Goal: Information Seeking & Learning: Understand process/instructions

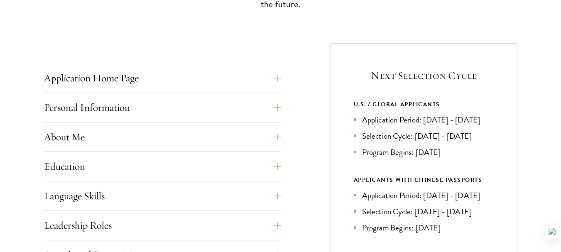
scroll to position [303, 0]
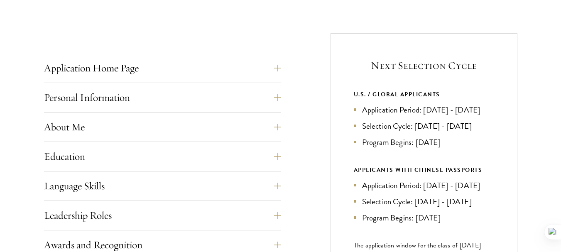
drag, startPoint x: 423, startPoint y: 108, endPoint x: 433, endPoint y: 122, distance: 17.3
click at [433, 116] on li "Application Period: [DATE] - [DATE]" at bounding box center [424, 110] width 140 height 12
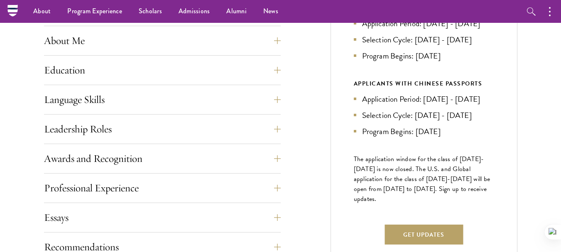
scroll to position [389, 0]
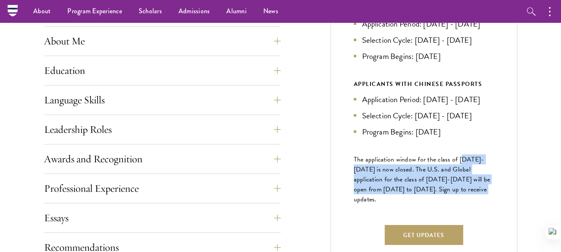
drag, startPoint x: 460, startPoint y: 175, endPoint x: 467, endPoint y: 217, distance: 42.5
click at [467, 217] on div "Next Selection Cycle U.S. / GLOBAL APPLICANTS Application Period: Apr 2026 - Se…" at bounding box center [424, 112] width 187 height 331
click at [467, 204] on span "The application window for the class of [DATE]-[DATE] is now closed. The U.S. a…" at bounding box center [422, 180] width 137 height 50
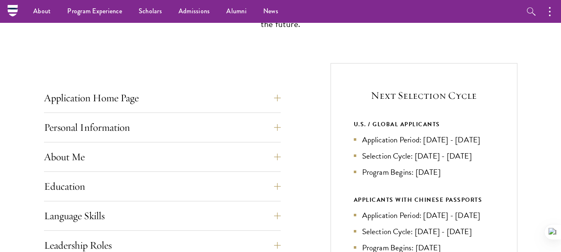
scroll to position [268, 0]
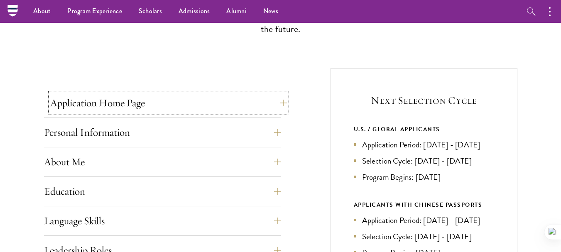
click at [205, 110] on button "Application Home Page" at bounding box center [168, 103] width 237 height 20
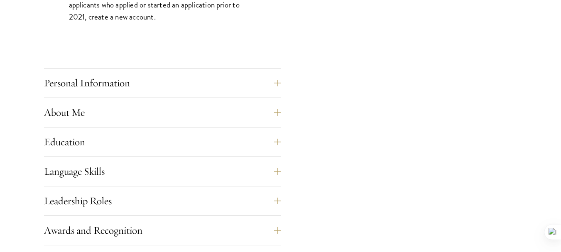
scroll to position [707, 0]
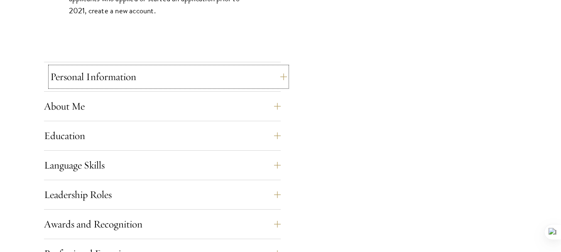
click at [169, 70] on button "Personal Information" at bounding box center [168, 77] width 237 height 20
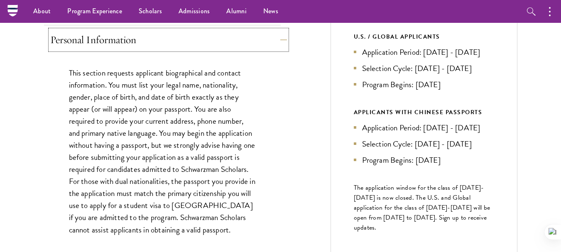
scroll to position [360, 0]
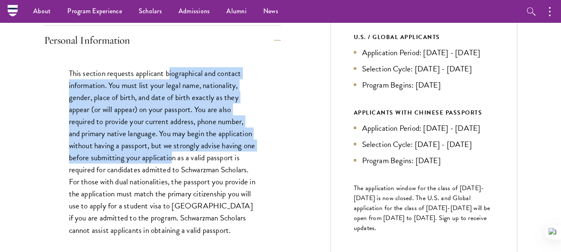
drag, startPoint x: 169, startPoint y: 70, endPoint x: 185, endPoint y: 159, distance: 90.8
click at [185, 159] on p "This section requests applicant biographical and contact information. You must …" at bounding box center [162, 151] width 187 height 169
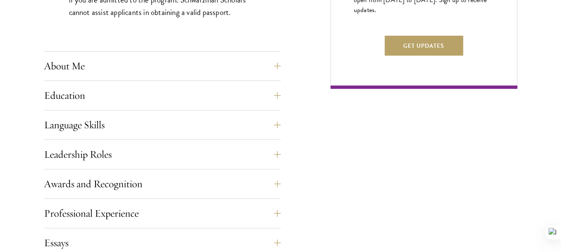
scroll to position [599, 0]
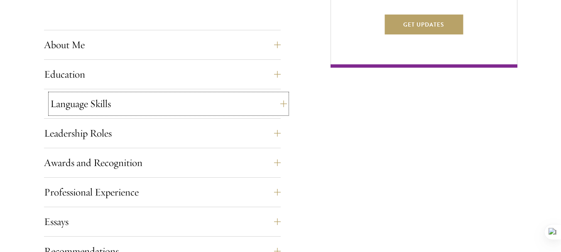
click at [163, 109] on button "Language Skills" at bounding box center [168, 104] width 237 height 20
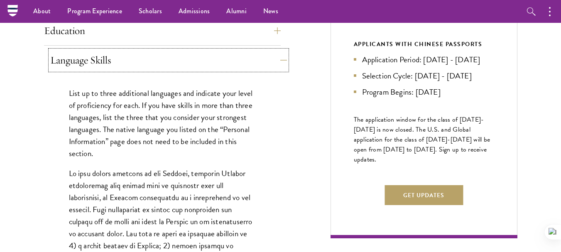
scroll to position [424, 0]
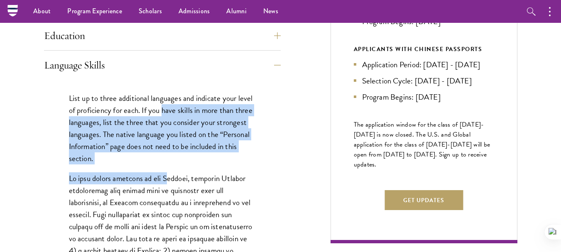
drag, startPoint x: 163, startPoint y: 109, endPoint x: 167, endPoint y: 178, distance: 69.1
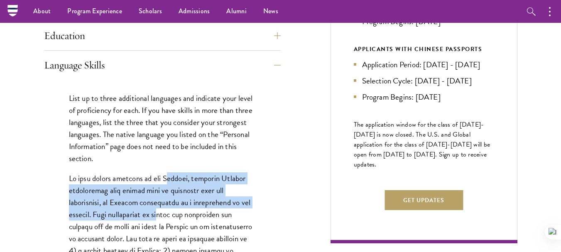
drag, startPoint x: 167, startPoint y: 178, endPoint x: 169, endPoint y: 210, distance: 32.1
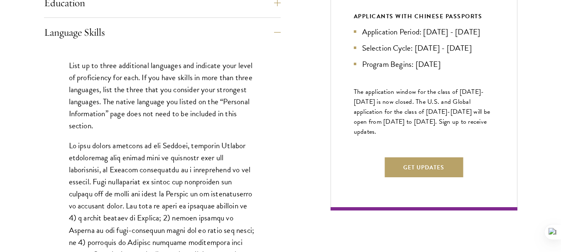
scroll to position [459, 0]
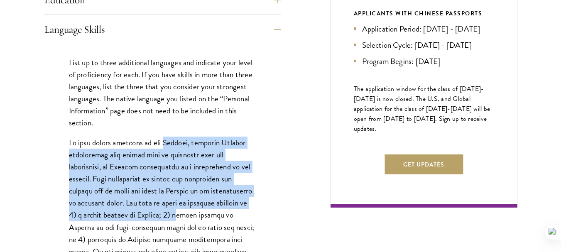
drag, startPoint x: 169, startPoint y: 210, endPoint x: 160, endPoint y: 144, distance: 67.0
click at [160, 144] on p at bounding box center [162, 257] width 187 height 241
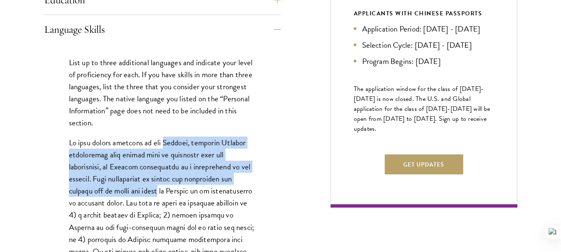
drag, startPoint x: 160, startPoint y: 144, endPoint x: 147, endPoint y: 195, distance: 53.1
click at [147, 195] on p at bounding box center [162, 257] width 187 height 241
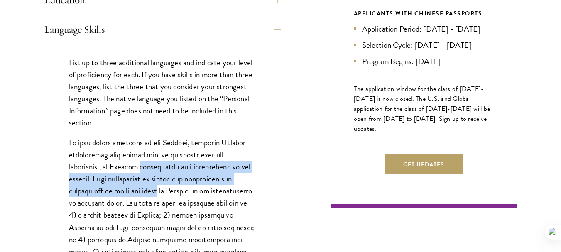
drag, startPoint x: 147, startPoint y: 195, endPoint x: 146, endPoint y: 172, distance: 23.7
click at [146, 172] on p at bounding box center [162, 257] width 187 height 241
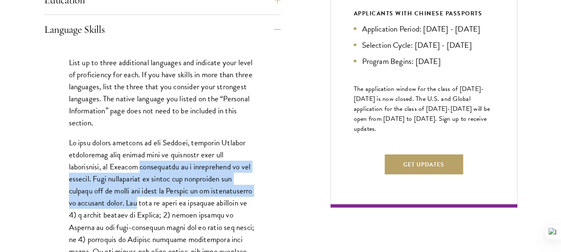
drag, startPoint x: 146, startPoint y: 172, endPoint x: 124, endPoint y: 206, distance: 40.6
click at [124, 206] on p at bounding box center [162, 257] width 187 height 241
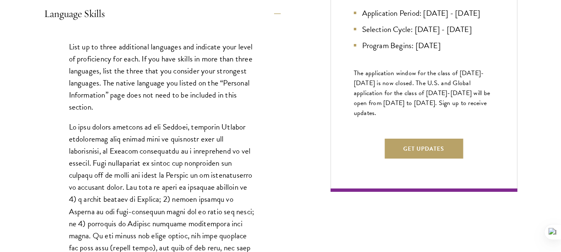
scroll to position [484, 0]
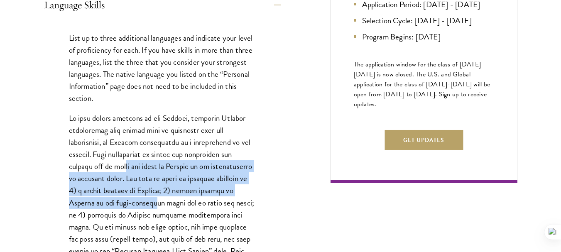
drag, startPoint x: 124, startPoint y: 206, endPoint x: 120, endPoint y: 169, distance: 37.2
click at [120, 169] on p at bounding box center [162, 232] width 187 height 241
drag, startPoint x: 120, startPoint y: 169, endPoint x: 127, endPoint y: 200, distance: 31.9
click at [127, 200] on p at bounding box center [162, 232] width 187 height 241
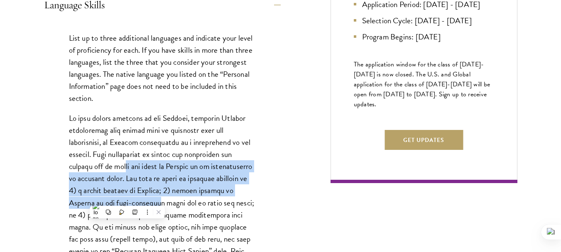
click at [127, 200] on p at bounding box center [162, 232] width 187 height 241
drag, startPoint x: 127, startPoint y: 200, endPoint x: 123, endPoint y: 170, distance: 30.2
click at [123, 170] on p at bounding box center [162, 232] width 187 height 241
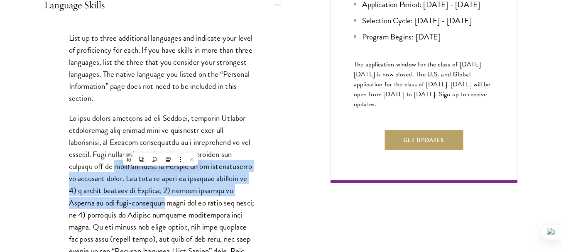
click at [123, 170] on p at bounding box center [162, 232] width 187 height 241
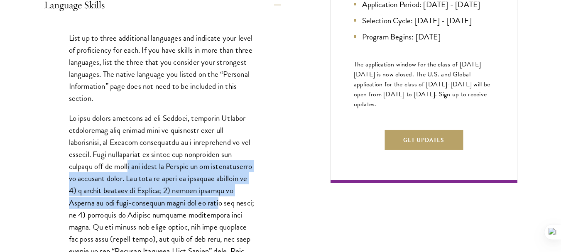
drag, startPoint x: 123, startPoint y: 170, endPoint x: 179, endPoint y: 207, distance: 66.8
click at [179, 207] on p at bounding box center [162, 232] width 187 height 241
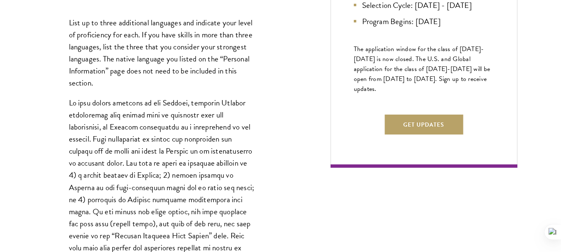
scroll to position [508, 0]
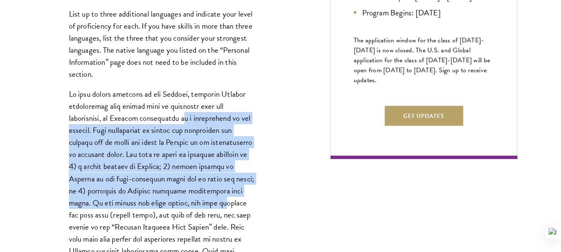
drag, startPoint x: 179, startPoint y: 207, endPoint x: 179, endPoint y: 119, distance: 88.1
click at [179, 119] on p at bounding box center [162, 208] width 187 height 241
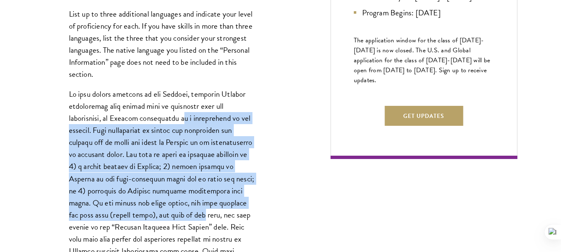
drag, startPoint x: 179, startPoint y: 119, endPoint x: 162, endPoint y: 213, distance: 95.6
click at [162, 213] on p at bounding box center [162, 208] width 187 height 241
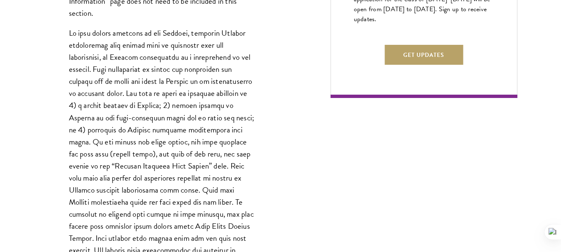
scroll to position [570, 0]
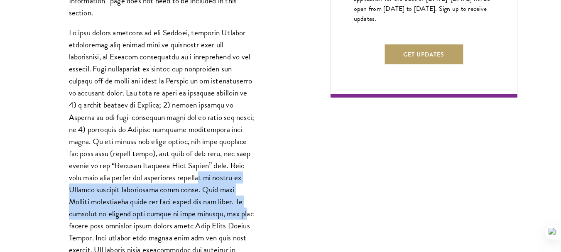
drag, startPoint x: 162, startPoint y: 213, endPoint x: 157, endPoint y: 172, distance: 41.4
click at [157, 172] on p at bounding box center [162, 147] width 187 height 241
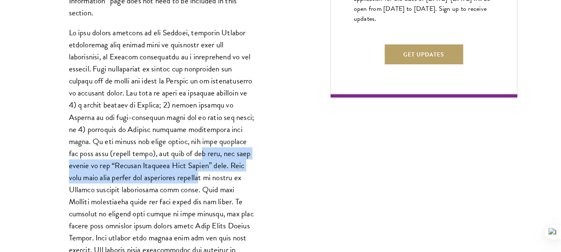
drag, startPoint x: 157, startPoint y: 172, endPoint x: 156, endPoint y: 147, distance: 24.1
click at [156, 147] on p at bounding box center [162, 147] width 187 height 241
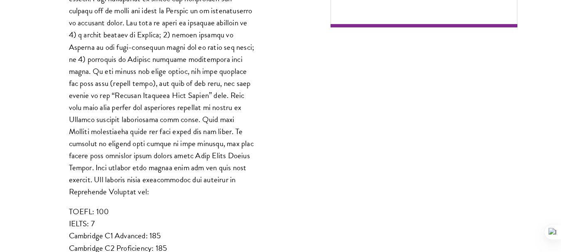
scroll to position [640, 0]
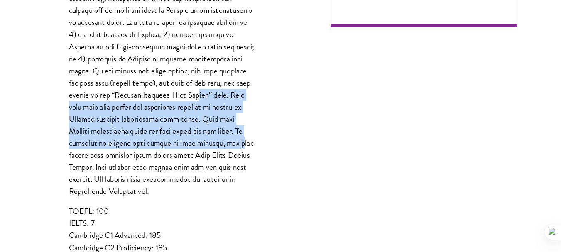
drag, startPoint x: 156, startPoint y: 147, endPoint x: 153, endPoint y: 97, distance: 50.4
click at [153, 97] on p at bounding box center [162, 76] width 187 height 241
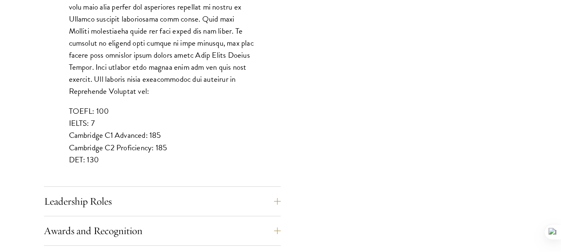
scroll to position [744, 0]
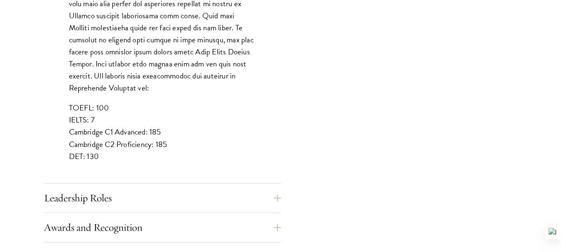
drag, startPoint x: 153, startPoint y: 97, endPoint x: 156, endPoint y: 153, distance: 56.2
drag, startPoint x: 156, startPoint y: 153, endPoint x: 136, endPoint y: 78, distance: 77.7
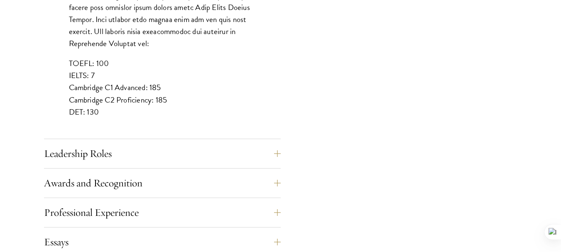
scroll to position [788, 0]
click at [114, 145] on button "Leadership Roles" at bounding box center [168, 153] width 237 height 20
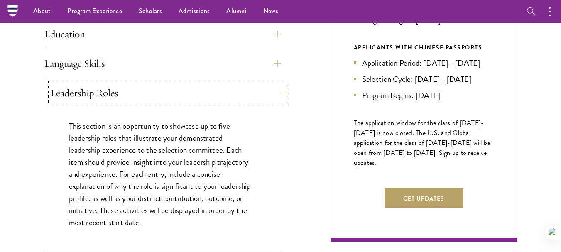
scroll to position [423, 0]
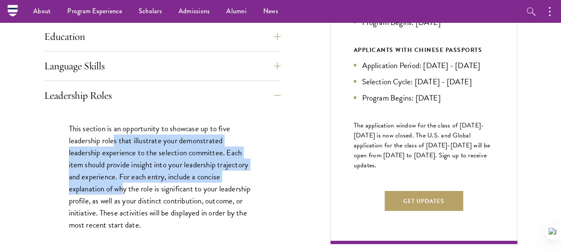
drag, startPoint x: 114, startPoint y: 145, endPoint x: 122, endPoint y: 192, distance: 47.1
click at [122, 192] on p "This section is an opportunity to showcase up to five leadership roles that ill…" at bounding box center [162, 177] width 187 height 109
drag, startPoint x: 122, startPoint y: 192, endPoint x: 101, endPoint y: 136, distance: 58.9
click at [101, 136] on p "This section is an opportunity to showcase up to five leadership roles that ill…" at bounding box center [162, 177] width 187 height 109
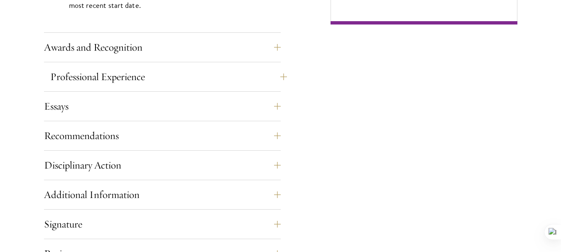
scroll to position [644, 0]
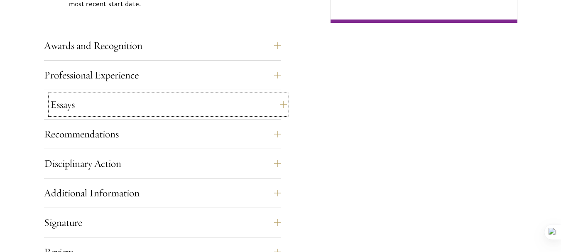
click at [67, 109] on button "Essays" at bounding box center [168, 105] width 237 height 20
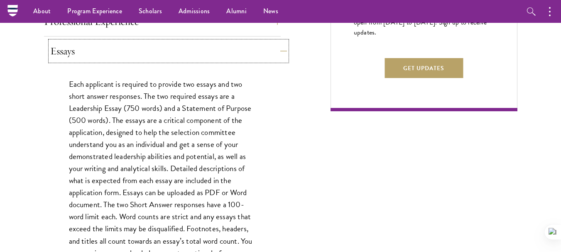
scroll to position [552, 0]
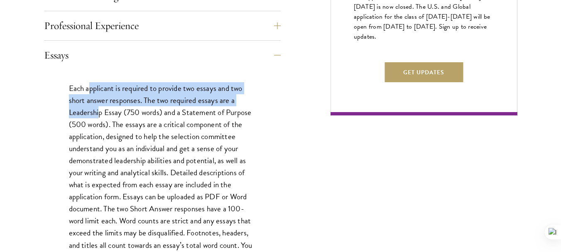
drag, startPoint x: 90, startPoint y: 89, endPoint x: 98, endPoint y: 106, distance: 19.3
click at [98, 106] on p "Each applicant is required to provide two essays and two short answer responses…" at bounding box center [162, 178] width 187 height 193
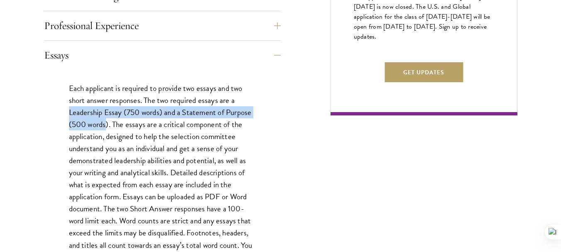
drag, startPoint x: 98, startPoint y: 106, endPoint x: 100, endPoint y: 119, distance: 12.6
click at [100, 119] on p "Each applicant is required to provide two essays and two short answer responses…" at bounding box center [162, 178] width 187 height 193
drag, startPoint x: 100, startPoint y: 119, endPoint x: 100, endPoint y: 110, distance: 8.3
click at [100, 110] on p "Each applicant is required to provide two essays and two short answer responses…" at bounding box center [162, 178] width 187 height 193
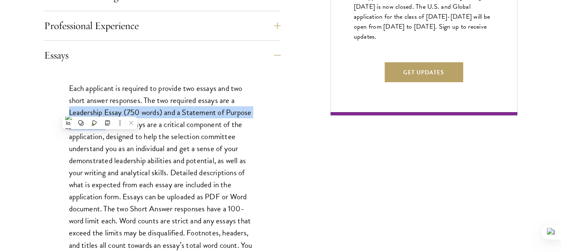
click at [100, 110] on p "Each applicant is required to provide two essays and two short answer responses…" at bounding box center [162, 178] width 187 height 193
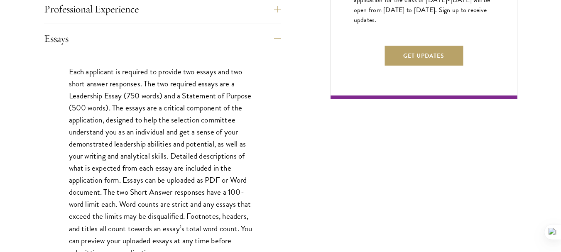
scroll to position [571, 0]
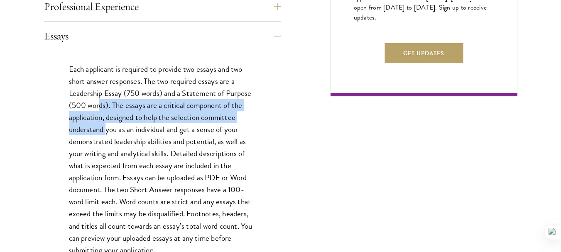
drag, startPoint x: 100, startPoint y: 110, endPoint x: 107, endPoint y: 129, distance: 20.1
click at [107, 129] on p "Each applicant is required to provide two essays and two short answer responses…" at bounding box center [162, 159] width 187 height 193
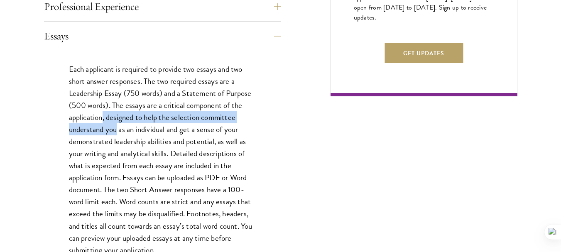
drag, startPoint x: 107, startPoint y: 129, endPoint x: 103, endPoint y: 117, distance: 13.0
click at [103, 117] on p "Each applicant is required to provide two essays and two short answer responses…" at bounding box center [162, 159] width 187 height 193
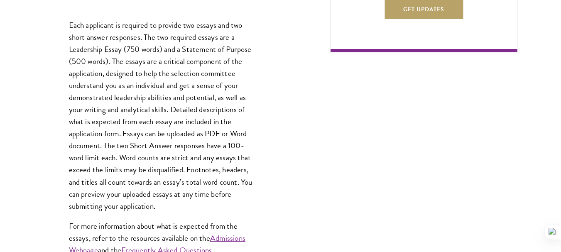
scroll to position [615, 0]
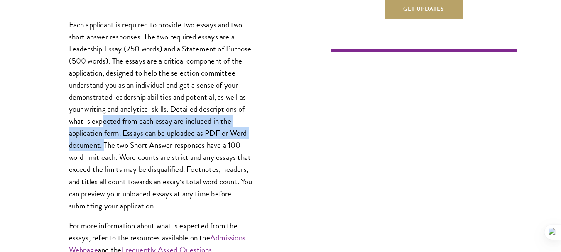
drag, startPoint x: 103, startPoint y: 117, endPoint x: 106, endPoint y: 140, distance: 23.4
click at [106, 140] on p "Each applicant is required to provide two essays and two short answer responses…" at bounding box center [162, 115] width 187 height 193
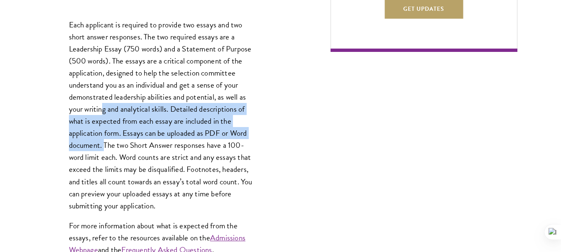
drag, startPoint x: 106, startPoint y: 140, endPoint x: 103, endPoint y: 109, distance: 31.3
click at [103, 109] on p "Each applicant is required to provide two essays and two short answer responses…" at bounding box center [162, 115] width 187 height 193
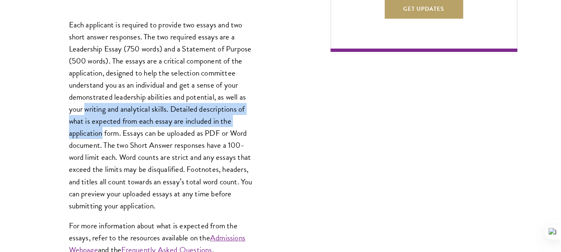
drag, startPoint x: 103, startPoint y: 109, endPoint x: 99, endPoint y: 134, distance: 25.6
click at [99, 134] on p "Each applicant is required to provide two essays and two short answer responses…" at bounding box center [162, 115] width 187 height 193
drag, startPoint x: 99, startPoint y: 134, endPoint x: 99, endPoint y: 106, distance: 28.7
click at [99, 106] on p "Each applicant is required to provide two essays and two short answer responses…" at bounding box center [162, 115] width 187 height 193
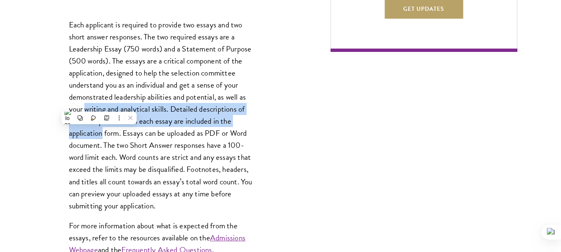
click at [99, 106] on p "Each applicant is required to provide two essays and two short answer responses…" at bounding box center [162, 115] width 187 height 193
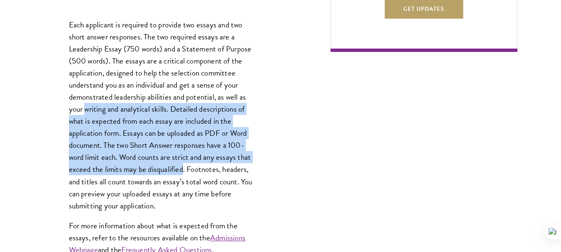
drag, startPoint x: 99, startPoint y: 106, endPoint x: 155, endPoint y: 174, distance: 88.6
click at [155, 174] on p "Each applicant is required to provide two essays and two short answer responses…" at bounding box center [162, 115] width 187 height 193
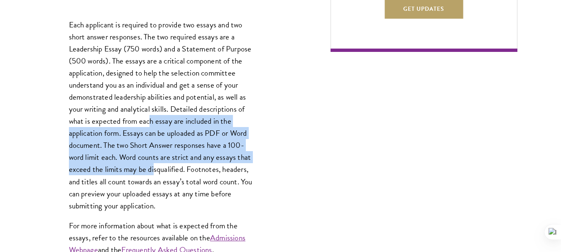
drag, startPoint x: 155, startPoint y: 174, endPoint x: 150, endPoint y: 123, distance: 51.7
click at [150, 123] on p "Each applicant is required to provide two essays and two short answer responses…" at bounding box center [162, 115] width 187 height 193
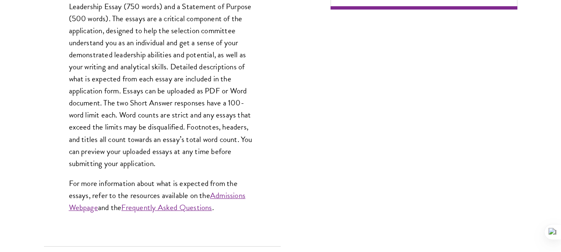
scroll to position [658, 0]
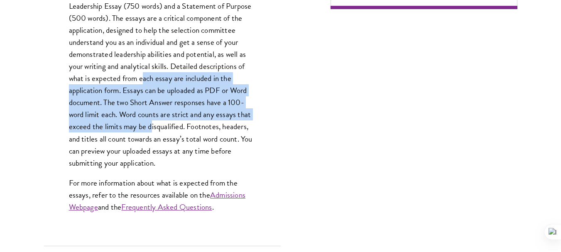
drag, startPoint x: 150, startPoint y: 123, endPoint x: 144, endPoint y: 82, distance: 41.2
click at [144, 82] on p "Each applicant is required to provide two essays and two short answer responses…" at bounding box center [162, 72] width 187 height 193
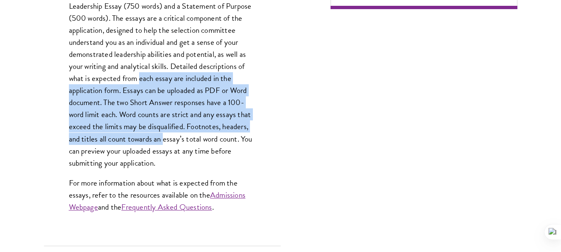
drag, startPoint x: 144, startPoint y: 82, endPoint x: 160, endPoint y: 139, distance: 59.2
click at [160, 139] on p "Each applicant is required to provide two essays and two short answer responses…" at bounding box center [162, 72] width 187 height 193
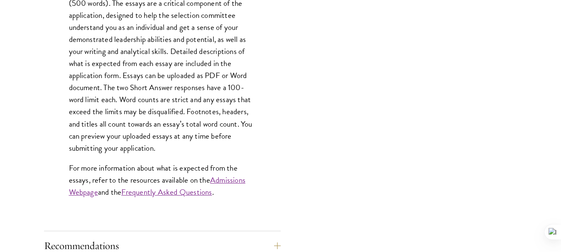
scroll to position [686, 0]
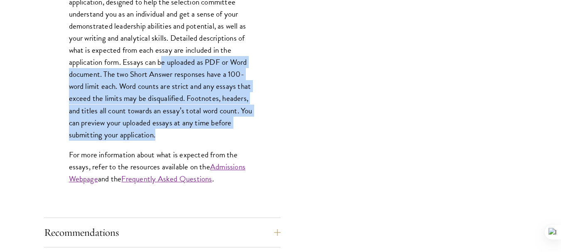
drag, startPoint x: 160, startPoint y: 139, endPoint x: 161, endPoint y: 68, distance: 71.0
click at [161, 68] on p "Each applicant is required to provide two essays and two short answer responses…" at bounding box center [162, 44] width 187 height 193
drag, startPoint x: 161, startPoint y: 68, endPoint x: 170, endPoint y: 138, distance: 70.8
click at [170, 138] on p "Each applicant is required to provide two essays and two short answer responses…" at bounding box center [162, 44] width 187 height 193
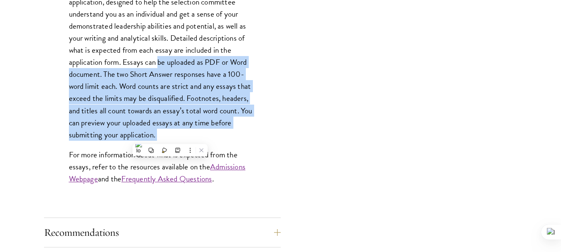
click at [170, 138] on p "Each applicant is required to provide two essays and two short answer responses…" at bounding box center [162, 44] width 187 height 193
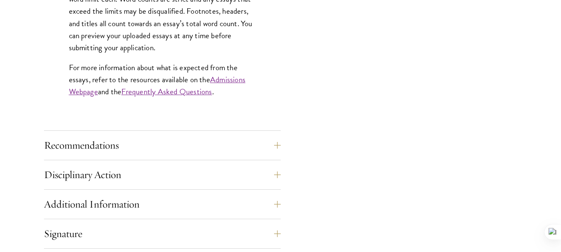
scroll to position [798, 0]
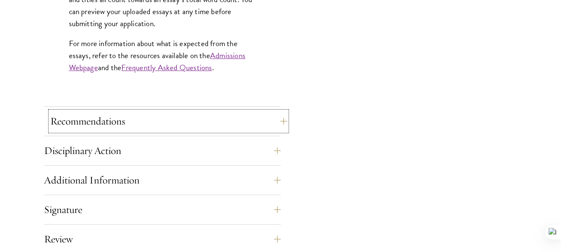
click at [167, 128] on button "Recommendations" at bounding box center [168, 121] width 237 height 20
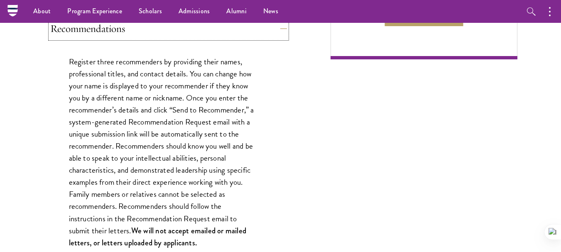
scroll to position [607, 0]
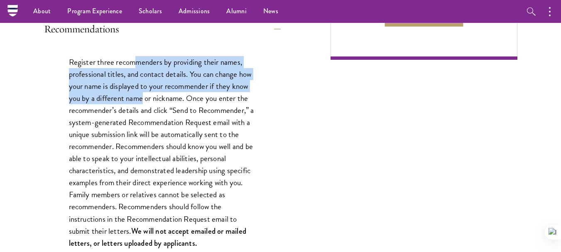
drag, startPoint x: 134, startPoint y: 66, endPoint x: 144, endPoint y: 102, distance: 37.2
click at [144, 102] on p "Register three recommenders by providing their names, professional titles, and …" at bounding box center [162, 152] width 187 height 193
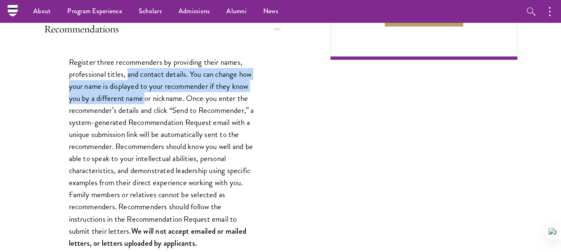
drag, startPoint x: 144, startPoint y: 102, endPoint x: 134, endPoint y: 71, distance: 31.9
click at [134, 71] on p "Register three recommenders by providing their names, professional titles, and …" at bounding box center [162, 152] width 187 height 193
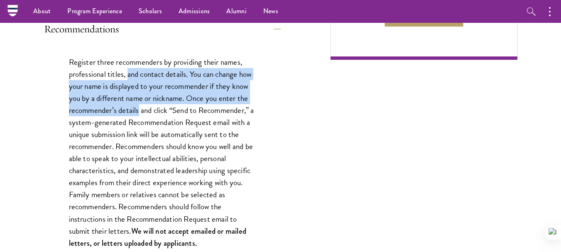
drag, startPoint x: 134, startPoint y: 71, endPoint x: 137, endPoint y: 106, distance: 35.0
click at [137, 106] on p "Register three recommenders by providing their names, professional titles, and …" at bounding box center [162, 152] width 187 height 193
drag, startPoint x: 137, startPoint y: 106, endPoint x: 126, endPoint y: 76, distance: 32.3
click at [126, 76] on p "Register three recommenders by providing their names, professional titles, and …" at bounding box center [162, 152] width 187 height 193
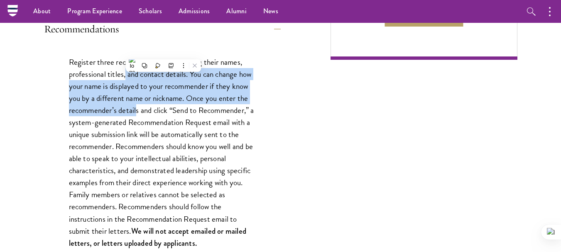
click at [126, 76] on p "Register three recommenders by providing their names, professional titles, and …" at bounding box center [162, 152] width 187 height 193
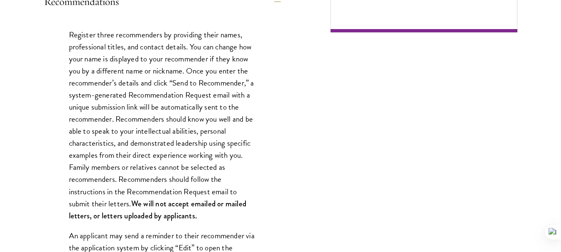
scroll to position [636, 0]
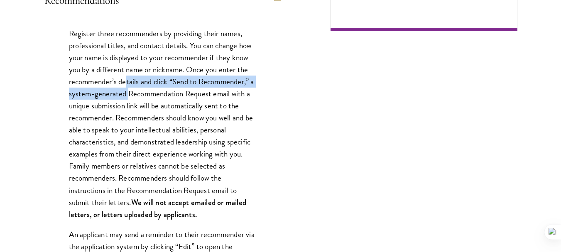
drag, startPoint x: 126, startPoint y: 76, endPoint x: 132, endPoint y: 92, distance: 17.0
click at [132, 92] on p "Register three recommenders by providing their names, professional titles, and …" at bounding box center [162, 123] width 187 height 193
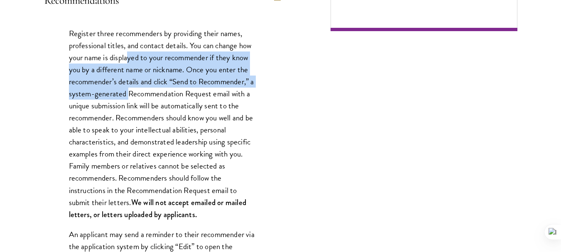
drag, startPoint x: 132, startPoint y: 92, endPoint x: 127, endPoint y: 58, distance: 34.0
click at [127, 58] on p "Register three recommenders by providing their names, professional titles, and …" at bounding box center [162, 123] width 187 height 193
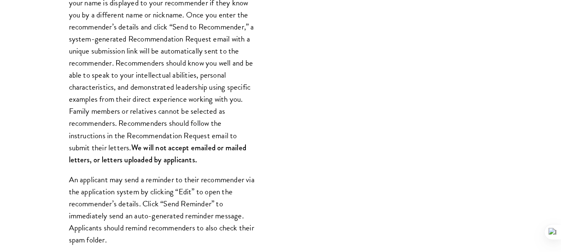
scroll to position [692, 0]
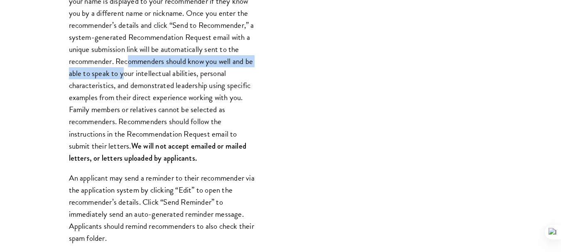
drag, startPoint x: 127, startPoint y: 58, endPoint x: 132, endPoint y: 79, distance: 21.3
click at [132, 79] on p "Register three recommenders by providing their names, professional titles, and …" at bounding box center [162, 67] width 187 height 193
drag, startPoint x: 132, startPoint y: 79, endPoint x: 127, endPoint y: 59, distance: 20.6
click at [127, 59] on p "Register three recommenders by providing their names, professional titles, and …" at bounding box center [162, 67] width 187 height 193
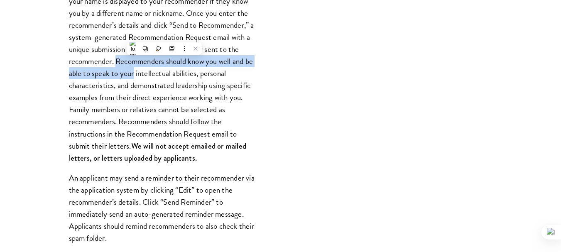
click at [127, 59] on p "Register three recommenders by providing their names, professional titles, and …" at bounding box center [162, 67] width 187 height 193
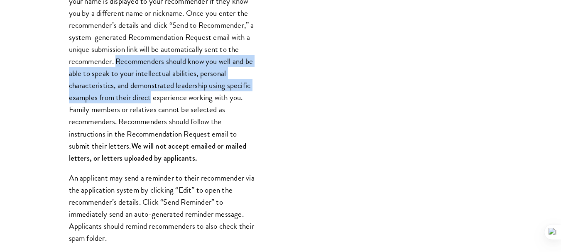
drag, startPoint x: 127, startPoint y: 59, endPoint x: 147, endPoint y: 100, distance: 45.7
click at [147, 100] on p "Register three recommenders by providing their names, professional titles, and …" at bounding box center [162, 67] width 187 height 193
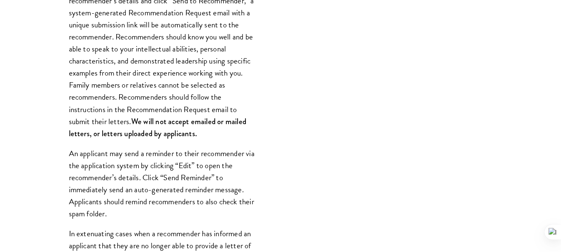
scroll to position [720, 0]
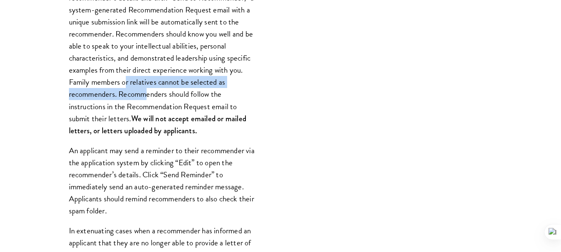
drag, startPoint x: 147, startPoint y: 100, endPoint x: 125, endPoint y: 77, distance: 32.0
click at [125, 77] on p "Register three recommenders by providing their names, professional titles, and …" at bounding box center [162, 40] width 187 height 193
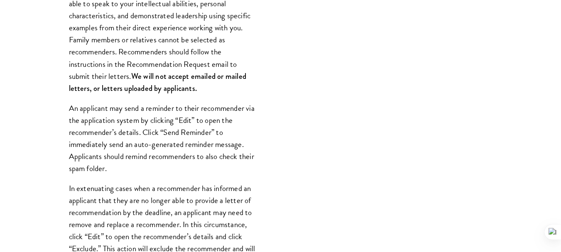
scroll to position [764, 0]
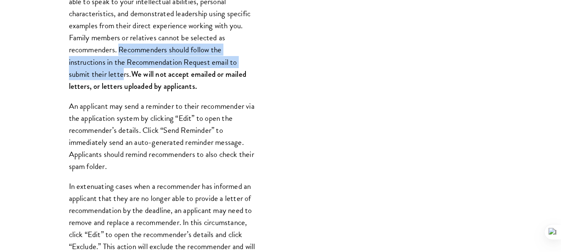
drag, startPoint x: 125, startPoint y: 77, endPoint x: 122, endPoint y: 49, distance: 27.6
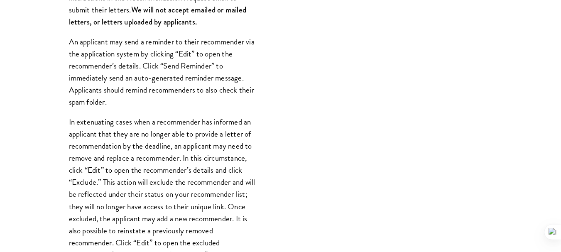
scroll to position [832, 0]
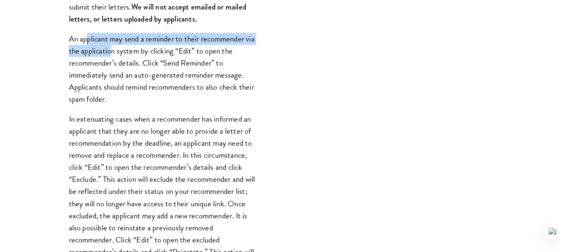
drag, startPoint x: 122, startPoint y: 49, endPoint x: 88, endPoint y: 36, distance: 35.8
click at [88, 36] on p "An applicant may send a reminder to their recommender via the application syste…" at bounding box center [162, 69] width 187 height 72
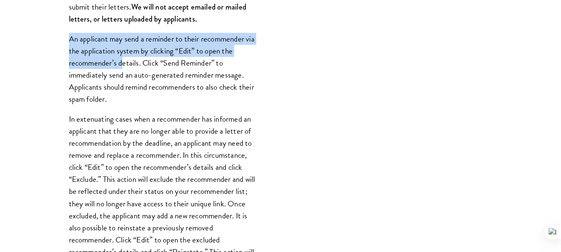
drag, startPoint x: 63, startPoint y: 40, endPoint x: 123, endPoint y: 66, distance: 65.7
click at [123, 66] on div "Register three recommenders by providing their names, professional titles, and …" at bounding box center [162, 153] width 237 height 668
click at [123, 66] on p "An applicant may send a reminder to their recommender via the application syste…" at bounding box center [162, 69] width 187 height 72
drag, startPoint x: 123, startPoint y: 66, endPoint x: 102, endPoint y: 44, distance: 30.3
click at [102, 44] on p "An applicant may send a reminder to their recommender via the application syste…" at bounding box center [162, 69] width 187 height 72
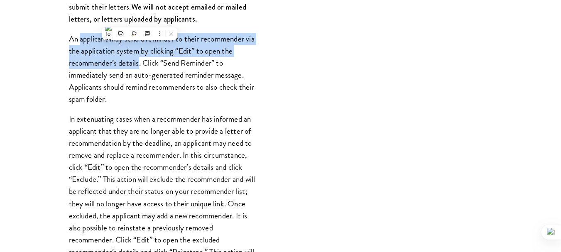
click at [102, 44] on p "An applicant may send a reminder to their recommender via the application syste…" at bounding box center [162, 69] width 187 height 72
drag, startPoint x: 102, startPoint y: 44, endPoint x: 136, endPoint y: 66, distance: 40.0
click at [136, 66] on p "An applicant may send a reminder to their recommender via the application syste…" at bounding box center [162, 69] width 187 height 72
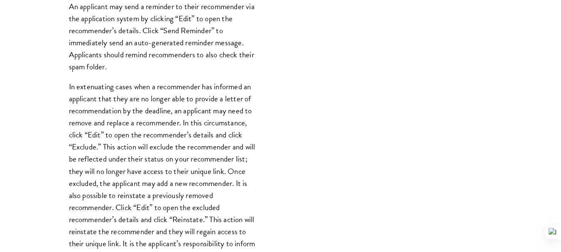
scroll to position [869, 0]
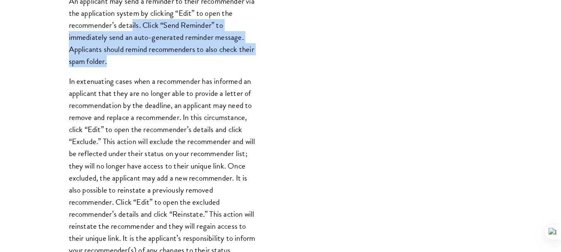
drag, startPoint x: 136, startPoint y: 66, endPoint x: 132, endPoint y: 30, distance: 35.9
click at [132, 30] on p "An applicant may send a reminder to their recommender via the application syste…" at bounding box center [162, 31] width 187 height 72
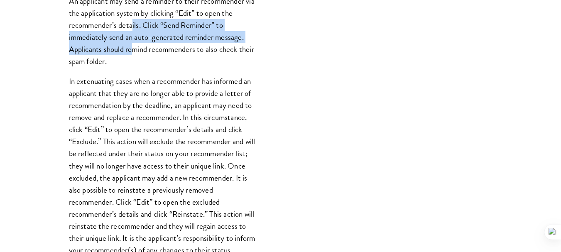
drag, startPoint x: 132, startPoint y: 30, endPoint x: 133, endPoint y: 50, distance: 20.4
click at [133, 50] on p "An applicant may send a reminder to their recommender via the application syste…" at bounding box center [162, 31] width 187 height 72
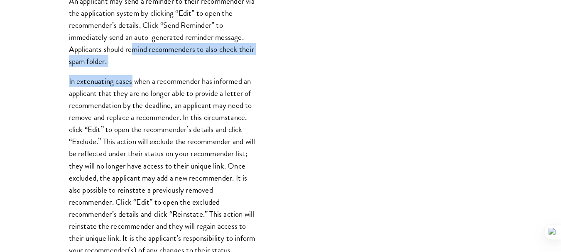
drag, startPoint x: 133, startPoint y: 50, endPoint x: 130, endPoint y: 76, distance: 25.4
click at [130, 76] on div "Register three recommenders by providing their names, professional titles, and …" at bounding box center [162, 115] width 237 height 668
click at [130, 76] on p "In extenuating cases when a recommender has informed an applicant that they are…" at bounding box center [162, 165] width 187 height 181
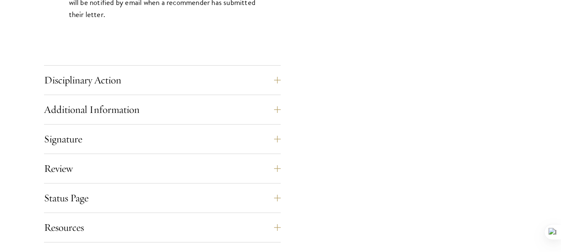
scroll to position [1286, 0]
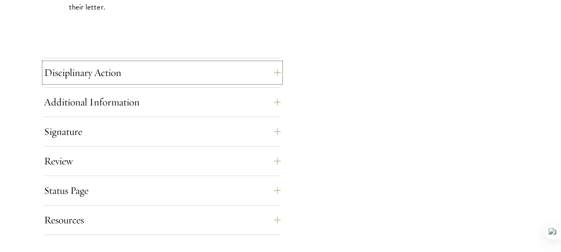
click at [130, 76] on button "Disciplinary Action" at bounding box center [162, 73] width 237 height 20
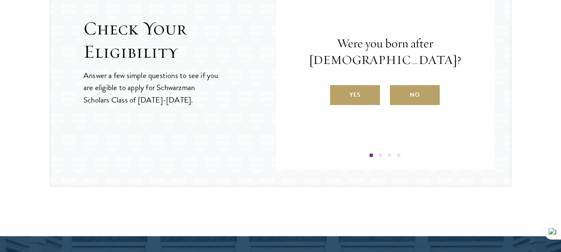
scroll to position [1013, 0]
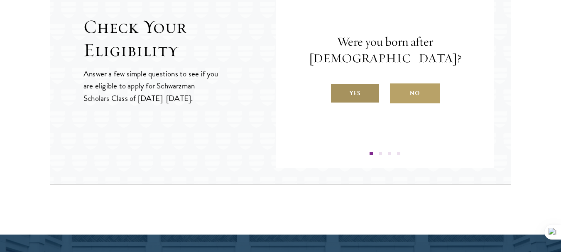
click at [349, 93] on label "Yes" at bounding box center [355, 93] width 50 height 20
click at [338, 92] on input "Yes" at bounding box center [333, 87] width 7 height 7
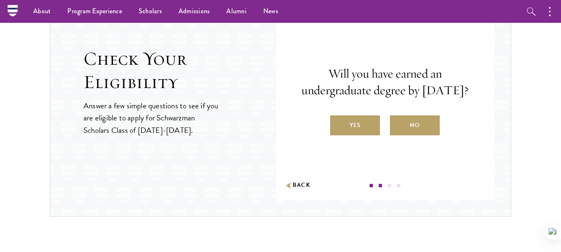
scroll to position [974, 0]
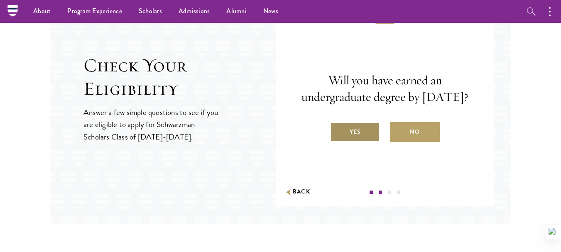
click at [353, 142] on label "Yes" at bounding box center [355, 132] width 50 height 20
click at [338, 130] on input "Yes" at bounding box center [333, 126] width 7 height 7
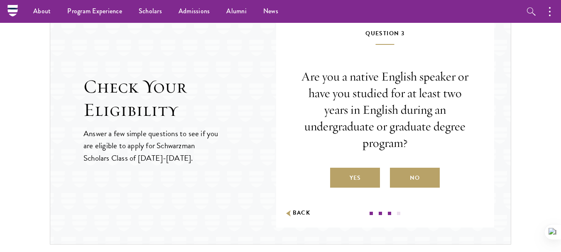
scroll to position [942, 0]
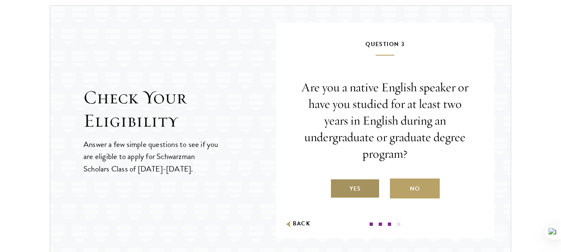
click at [355, 187] on label "Yes" at bounding box center [355, 189] width 50 height 20
click at [338, 187] on input "Yes" at bounding box center [333, 183] width 7 height 7
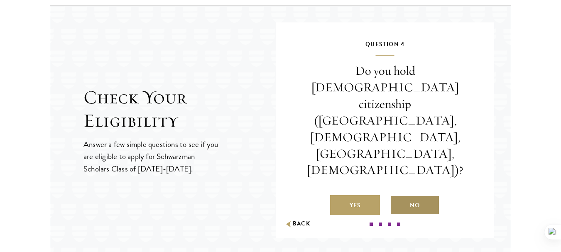
click at [406, 195] on label "No" at bounding box center [415, 205] width 50 height 20
click at [398, 196] on input "No" at bounding box center [393, 199] width 7 height 7
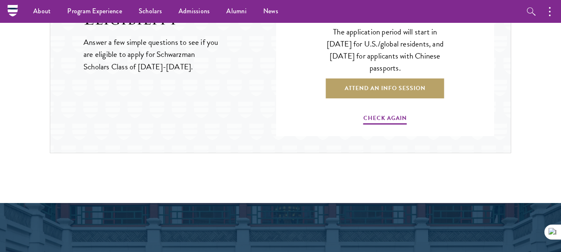
scroll to position [1032, 0]
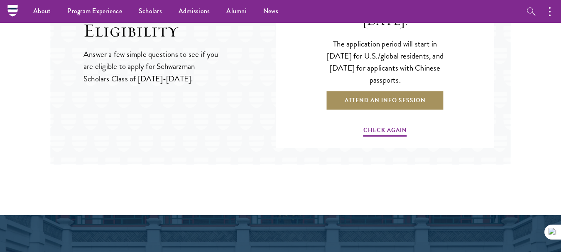
click at [407, 91] on link "Attend an Info Session" at bounding box center [385, 101] width 118 height 20
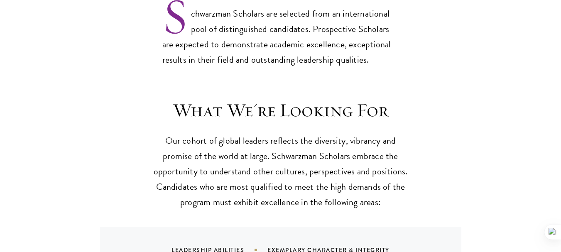
scroll to position [715, 0]
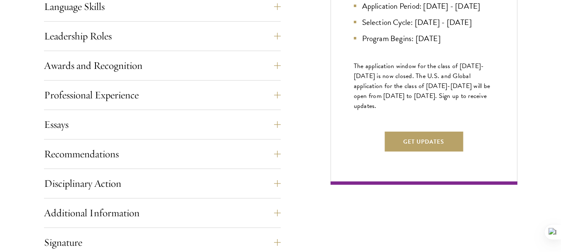
scroll to position [495, 0]
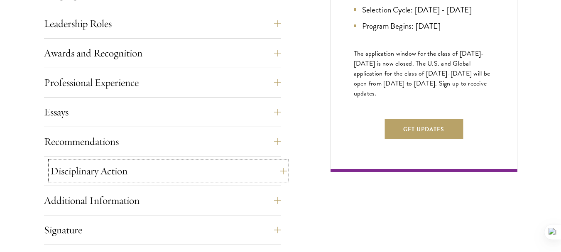
click at [283, 171] on button "Disciplinary Action" at bounding box center [168, 171] width 237 height 20
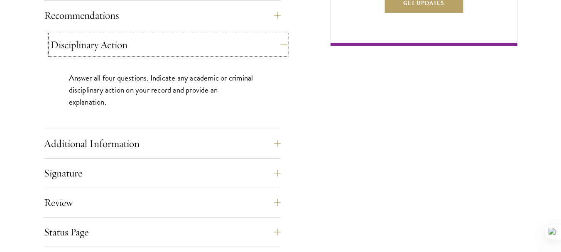
scroll to position [646, 0]
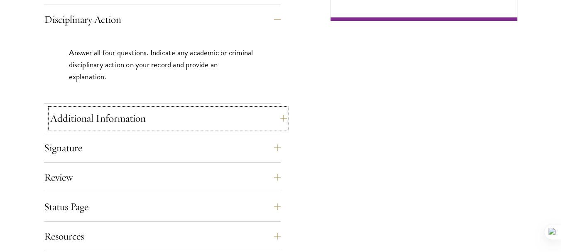
click at [270, 119] on button "Additional Information" at bounding box center [168, 118] width 237 height 20
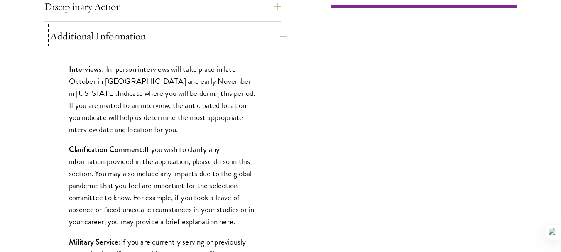
scroll to position [660, 0]
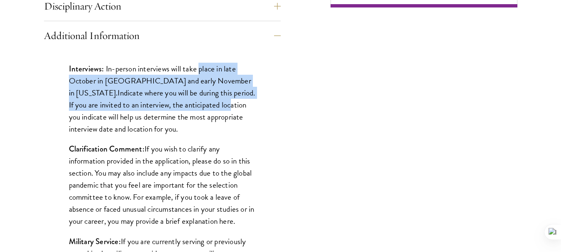
drag, startPoint x: 198, startPoint y: 70, endPoint x: 195, endPoint y: 106, distance: 36.7
click at [195, 106] on p "Interviews: In-person interviews will take place in late October in London and …" at bounding box center [162, 99] width 187 height 72
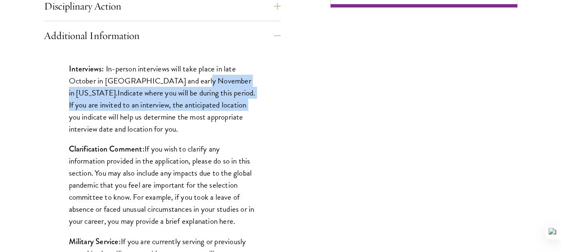
drag, startPoint x: 195, startPoint y: 106, endPoint x: 195, endPoint y: 76, distance: 30.3
click at [195, 76] on p "Interviews: In-person interviews will take place in late October in London and …" at bounding box center [162, 99] width 187 height 72
click at [195, 76] on span "In-person interviews will take place in late October in London and early Novemb…" at bounding box center [160, 81] width 182 height 36
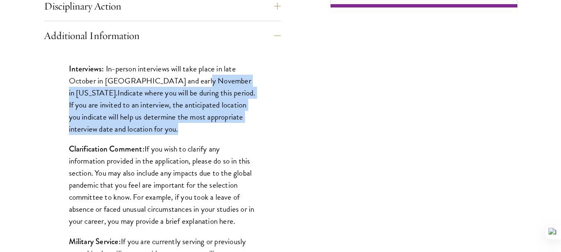
drag, startPoint x: 195, startPoint y: 76, endPoint x: 185, endPoint y: 125, distance: 50.0
click at [185, 125] on p "Interviews: In-person interviews will take place in late October in London and …" at bounding box center [162, 99] width 187 height 72
drag, startPoint x: 185, startPoint y: 125, endPoint x: 184, endPoint y: 86, distance: 39.5
click at [184, 86] on p "Interviews: In-person interviews will take place in late October in London and …" at bounding box center [162, 99] width 187 height 72
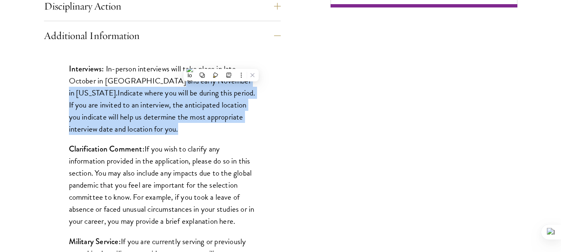
click at [184, 86] on span "In-person interviews will take place in late October in London and early Novemb…" at bounding box center [160, 81] width 182 height 36
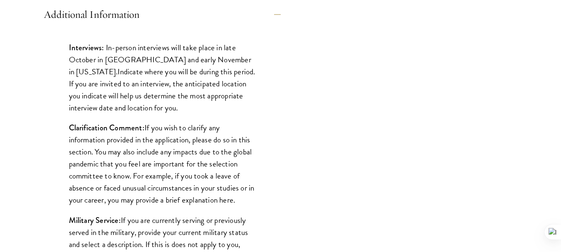
scroll to position [689, 0]
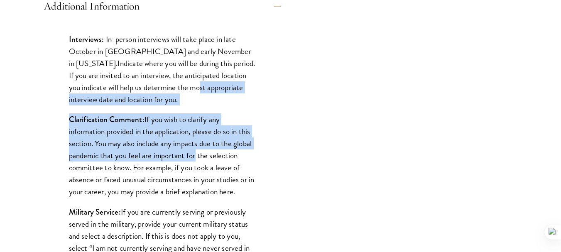
drag, startPoint x: 184, startPoint y: 86, endPoint x: 194, endPoint y: 154, distance: 68.9
click at [194, 154] on div "Interviews: In-person interviews will take place in late October in London and …" at bounding box center [162, 154] width 237 height 266
click at [194, 154] on p "Clarification Comment: If you wish to clarify any information provided in the a…" at bounding box center [162, 155] width 187 height 84
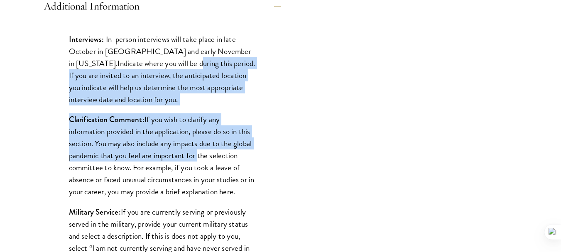
drag, startPoint x: 194, startPoint y: 154, endPoint x: 168, endPoint y: 59, distance: 98.7
click at [168, 59] on div "Interviews: In-person interviews will take place in late October in London and …" at bounding box center [162, 154] width 237 height 266
click at [168, 59] on p "Interviews: In-person interviews will take place in late October in London and …" at bounding box center [162, 69] width 187 height 72
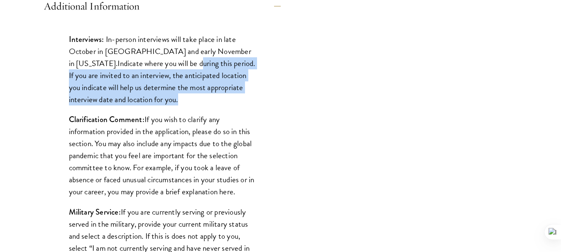
drag, startPoint x: 168, startPoint y: 59, endPoint x: 183, endPoint y: 98, distance: 41.8
click at [183, 98] on p "Interviews: In-person interviews will take place in late October in London and …" at bounding box center [162, 69] width 187 height 72
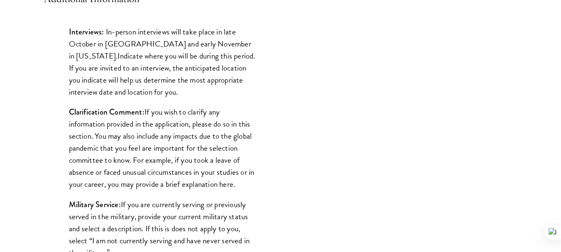
scroll to position [697, 0]
drag, startPoint x: 183, startPoint y: 98, endPoint x: 174, endPoint y: 36, distance: 62.5
click at [174, 36] on p "Interviews: In-person interviews will take place in late October in London and …" at bounding box center [162, 61] width 187 height 72
click at [174, 36] on span "In-person interviews will take place in late October in London and early Novemb…" at bounding box center [160, 43] width 182 height 36
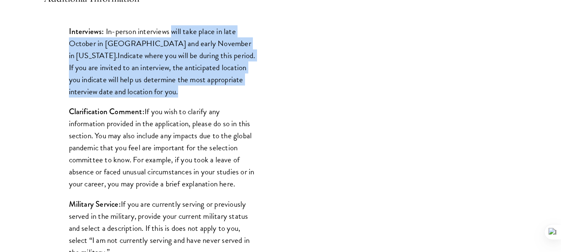
drag, startPoint x: 174, startPoint y: 36, endPoint x: 184, endPoint y: 95, distance: 59.7
click at [184, 95] on p "Interviews: In-person interviews will take place in late October in London and …" at bounding box center [162, 61] width 187 height 72
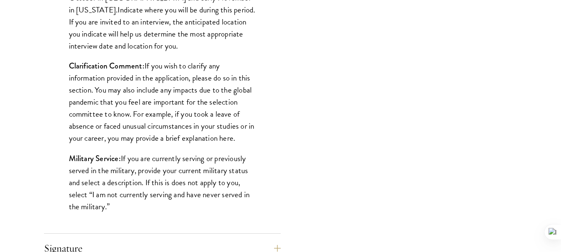
scroll to position [746, 0]
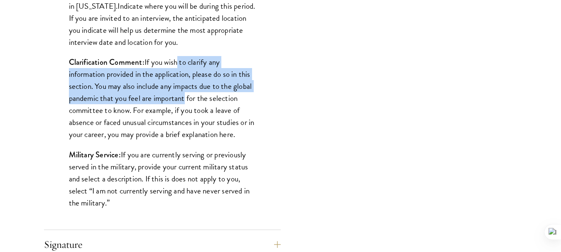
drag, startPoint x: 184, startPoint y: 95, endPoint x: 175, endPoint y: 67, distance: 29.2
click at [175, 67] on p "Clarification Comment: If you wish to clarify any information provided in the a…" at bounding box center [162, 98] width 187 height 84
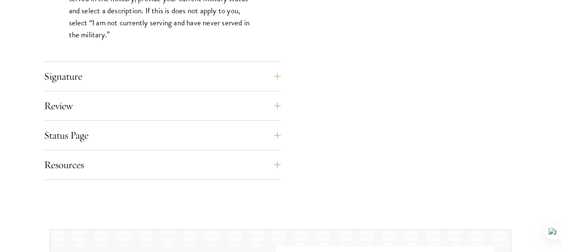
scroll to position [918, 0]
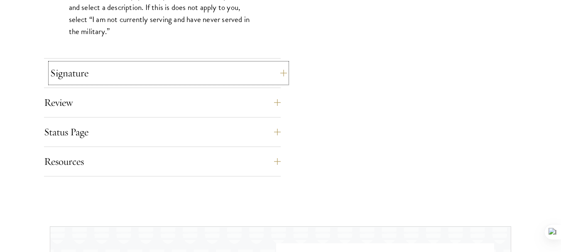
click at [280, 72] on button "Signature" at bounding box center [168, 73] width 237 height 20
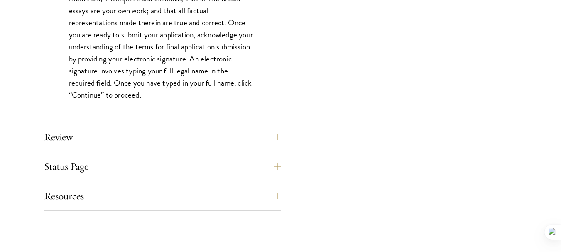
scroll to position [803, 0]
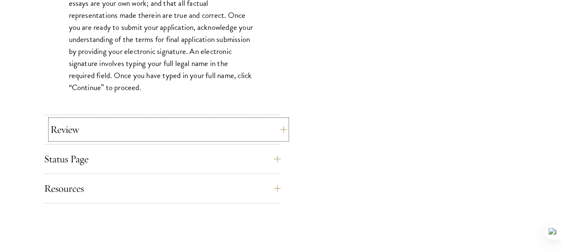
click at [274, 128] on button "Review" at bounding box center [168, 130] width 237 height 20
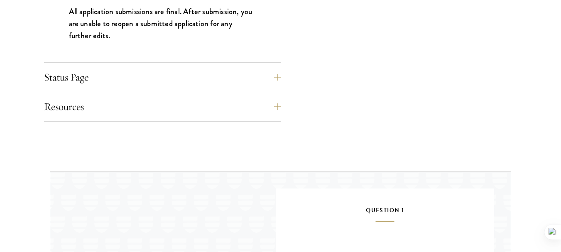
scroll to position [978, 0]
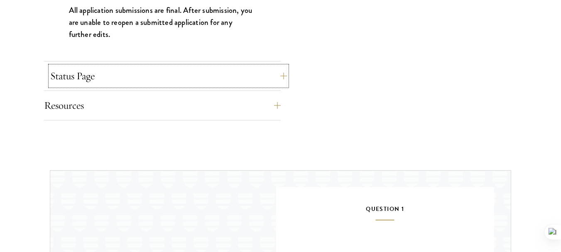
click at [248, 73] on button "Status Page" at bounding box center [168, 76] width 237 height 20
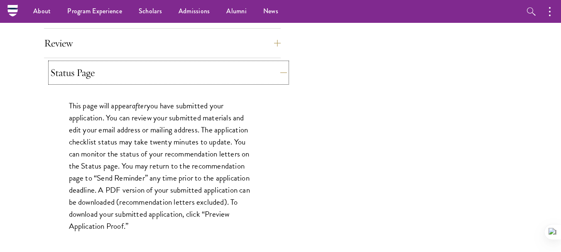
scroll to position [706, 0]
